Goal: Information Seeking & Learning: Learn about a topic

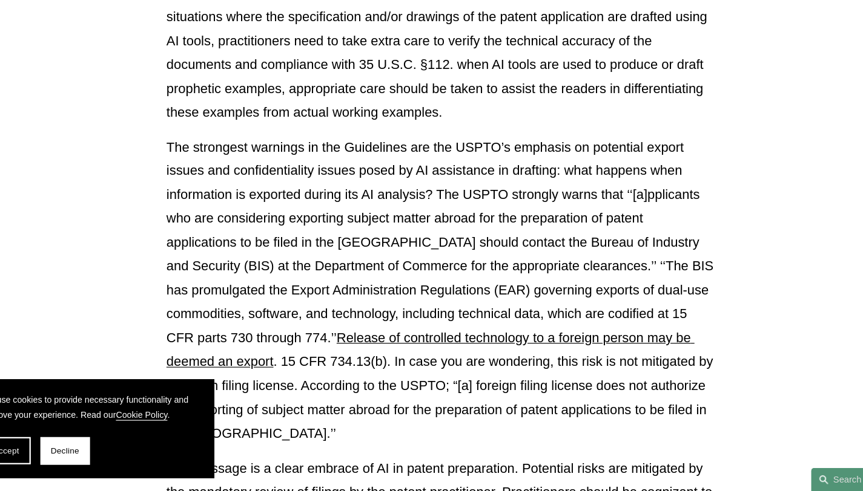
scroll to position [73, 0]
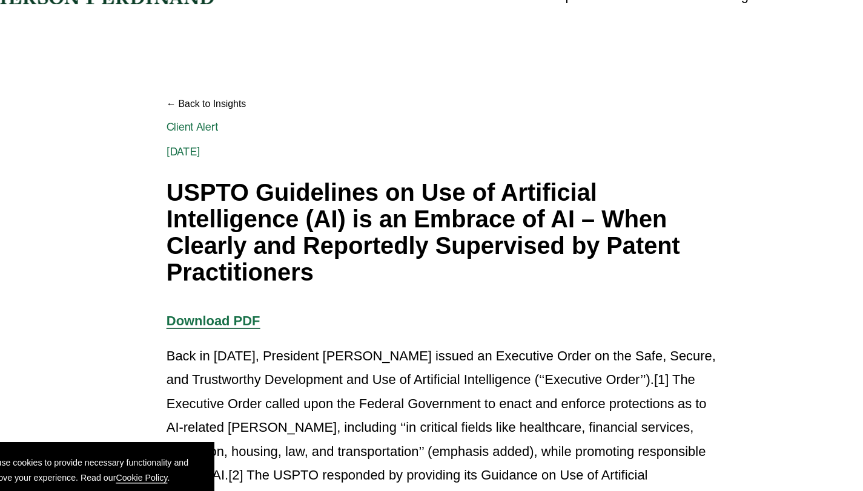
click at [282, 194] on h1 "USPTO Guidelines on Use of Artificial Intelligence (AI) is an Embrace of AI – W…" at bounding box center [431, 206] width 487 height 94
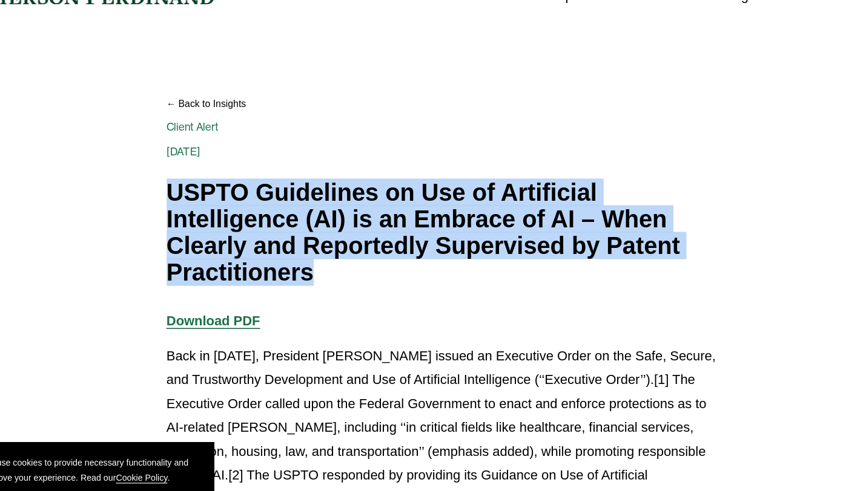
copy div "USPTO Guidelines on Use of Artificial Intelligence (AI) is an Embrace of AI – W…"
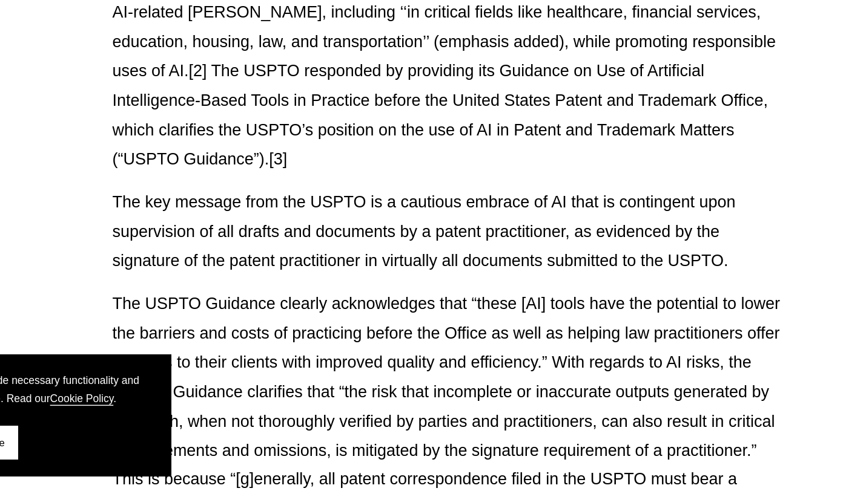
scroll to position [307, 0]
